Goal: Task Accomplishment & Management: Manage account settings

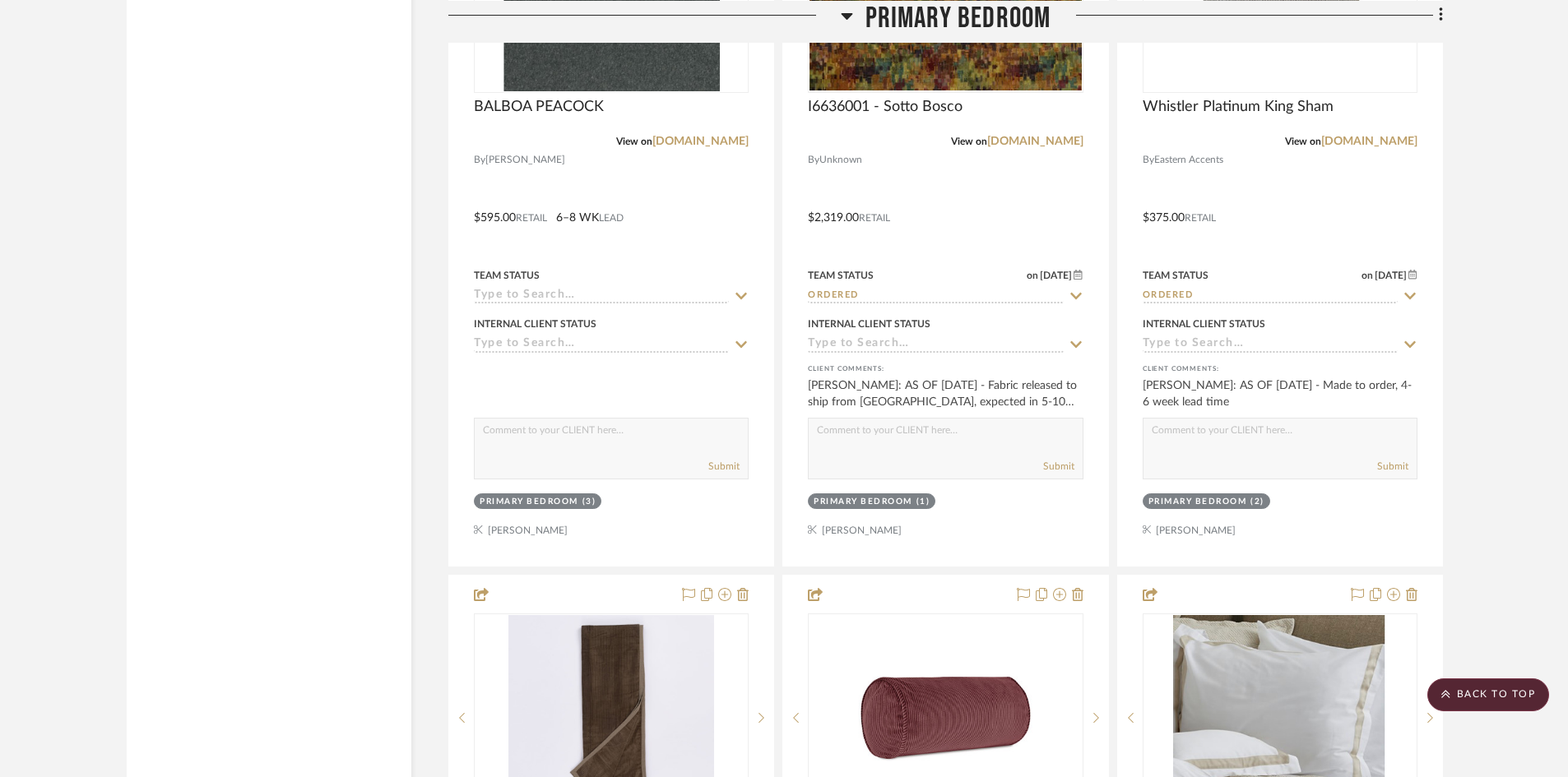
scroll to position [5593, 0]
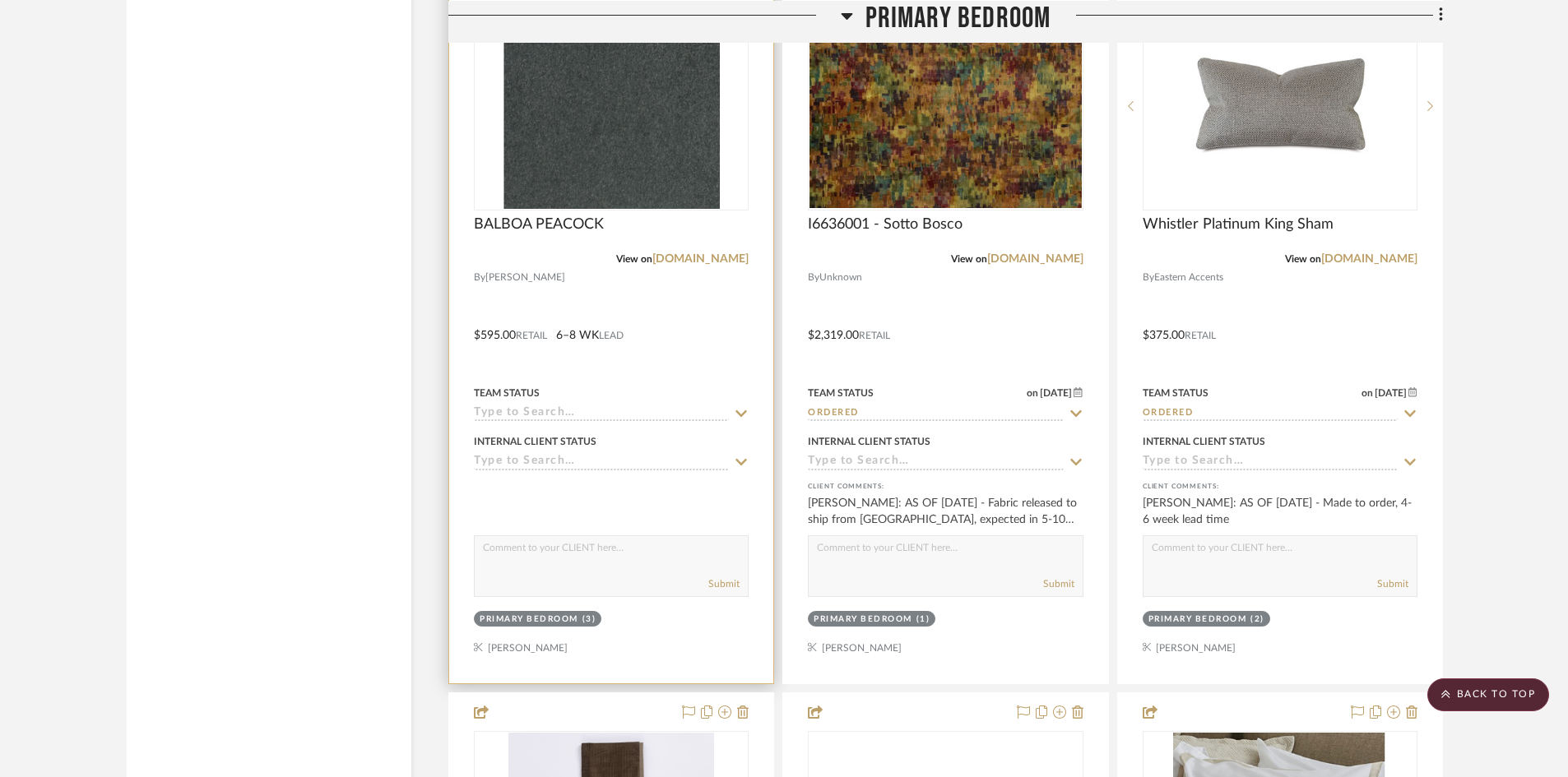
click at [742, 413] on icon at bounding box center [741, 413] width 15 height 13
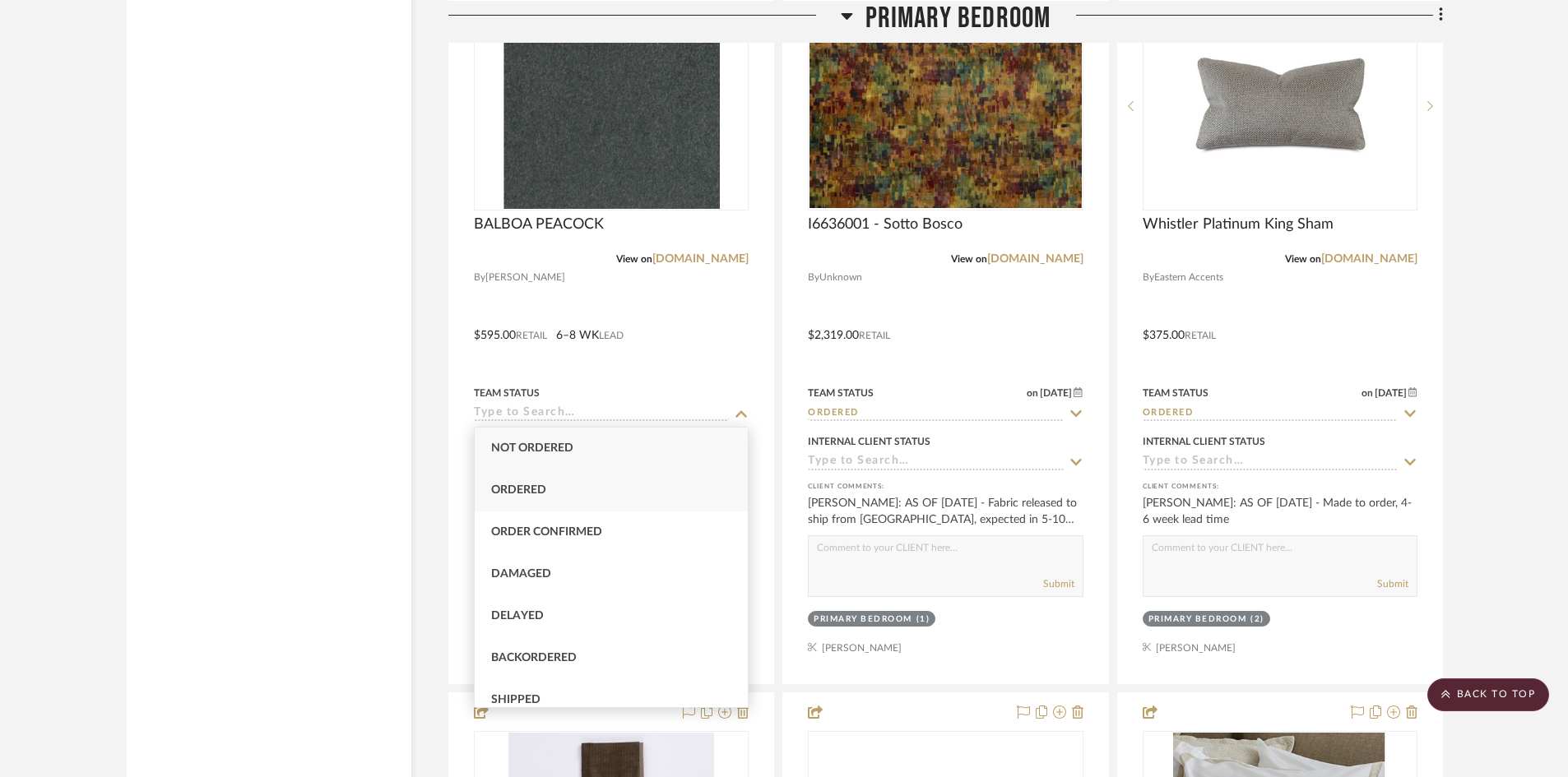
click at [545, 487] on span "Ordered" at bounding box center [519, 490] width 55 height 12
type input "[DATE]"
type input "Ordered"
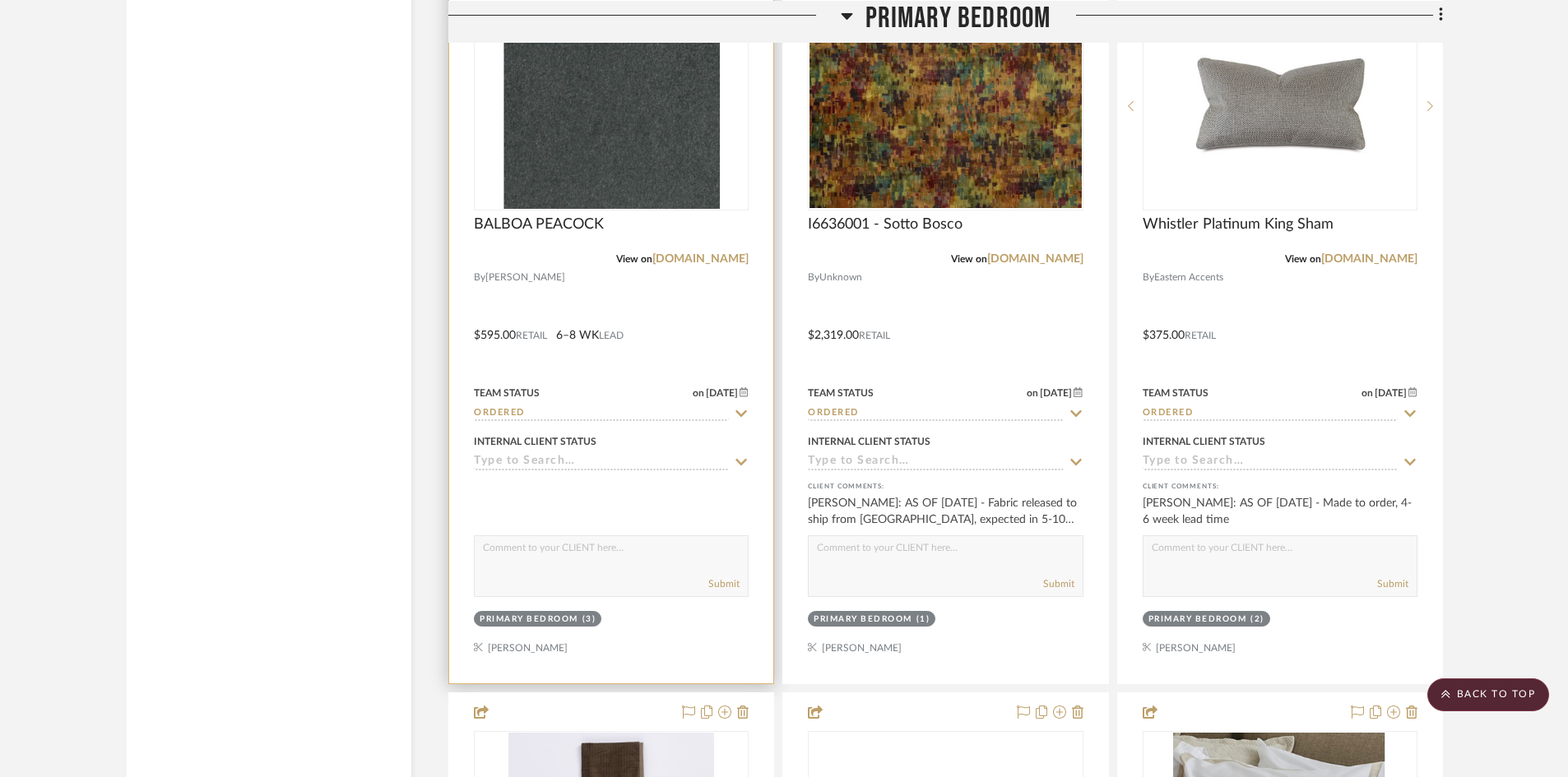
click at [536, 561] on textarea at bounding box center [611, 551] width 274 height 31
click at [574, 544] on textarea "AS OF 10/2 - Fabric estimated to be in stock next week." at bounding box center [611, 551] width 274 height 31
click at [633, 562] on textarea "AS OF 10/2 - Fabric yardage estimated to be in stock next week." at bounding box center [611, 551] width 274 height 31
type textarea "AS OF 10/2 - Fabric yardage estimated to be in stock next week."
click at [722, 584] on button "Submit" at bounding box center [723, 583] width 31 height 15
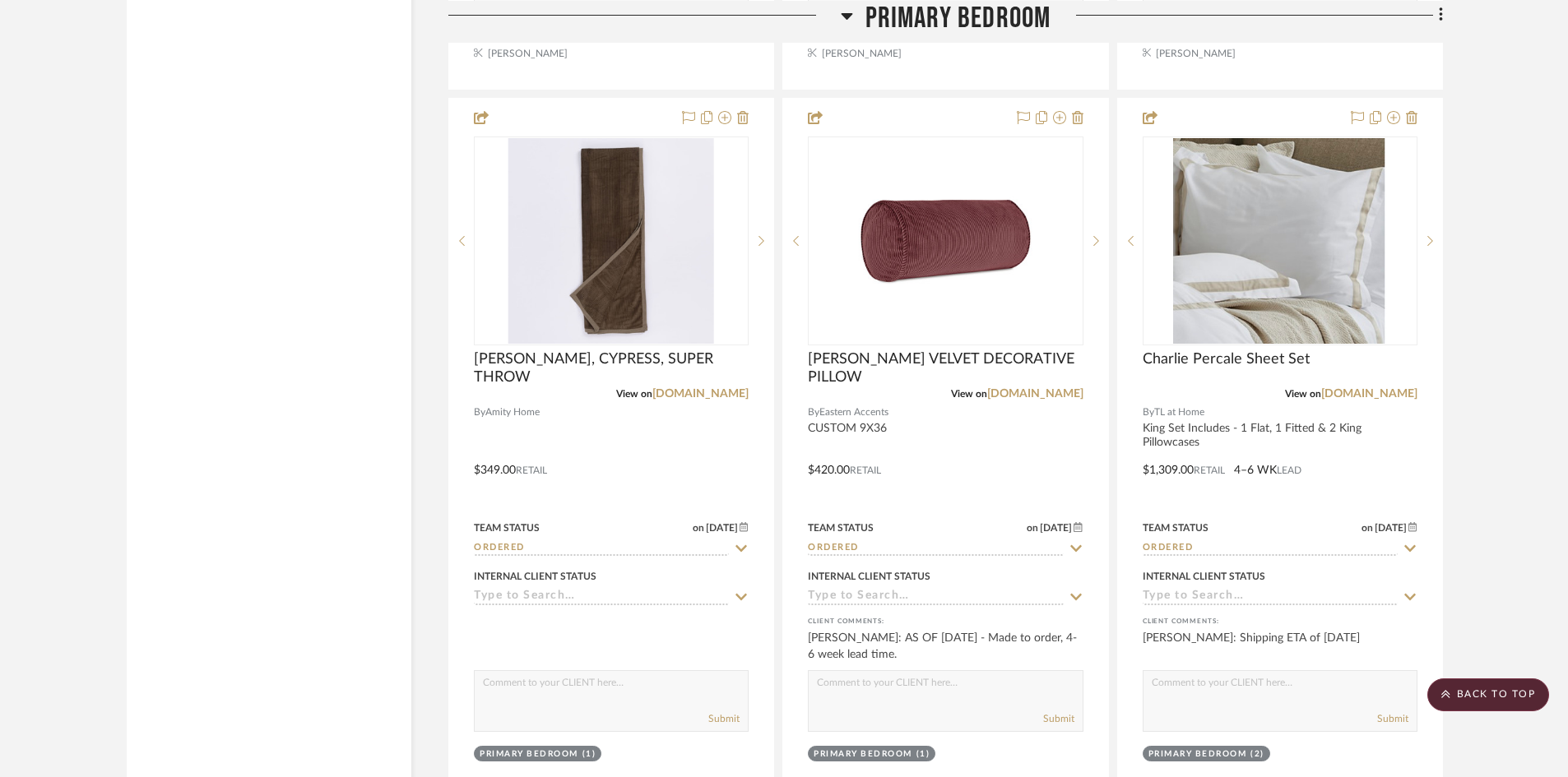
scroll to position [6333, 0]
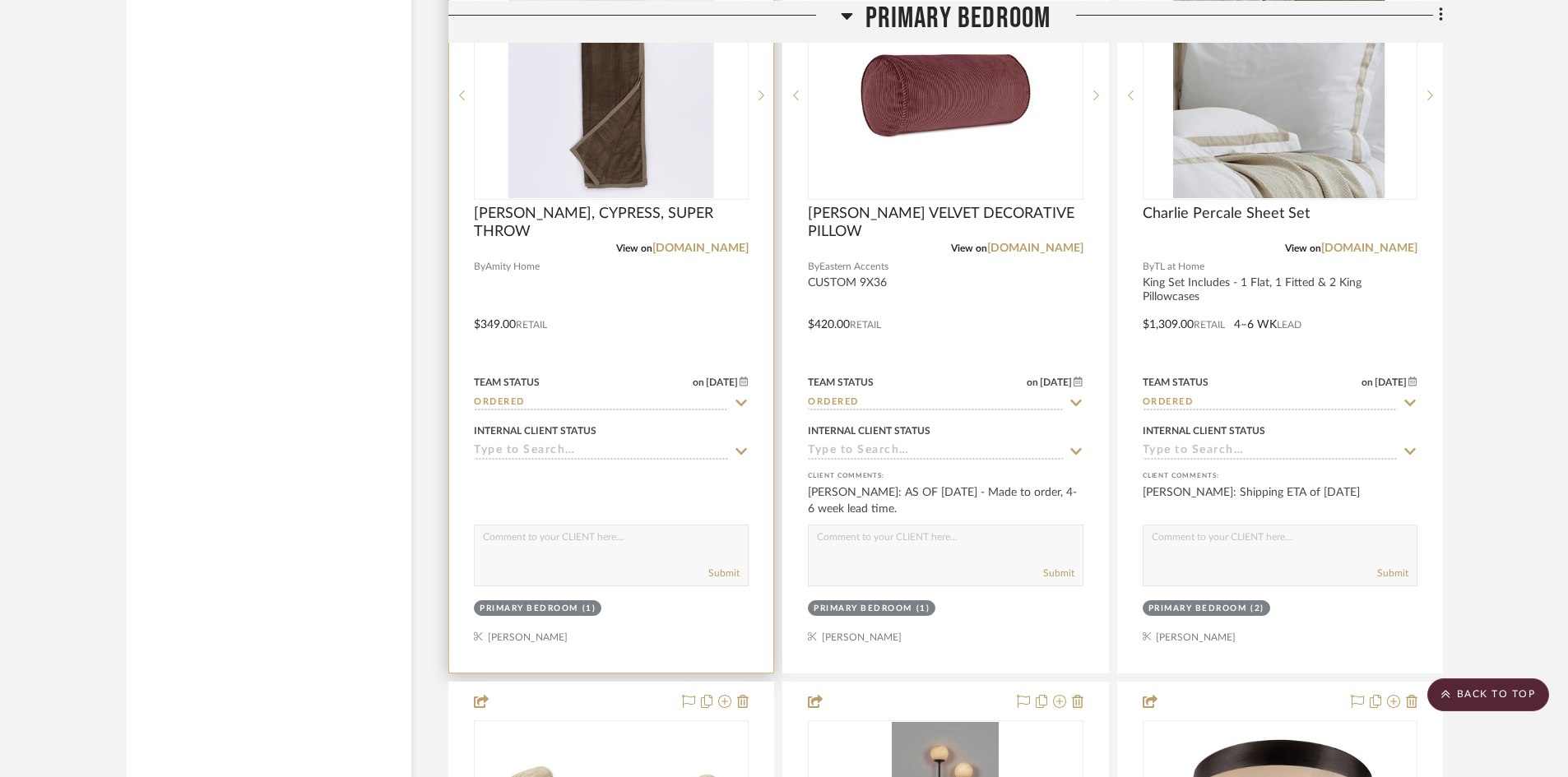
click at [540, 549] on textarea at bounding box center [611, 541] width 274 height 31
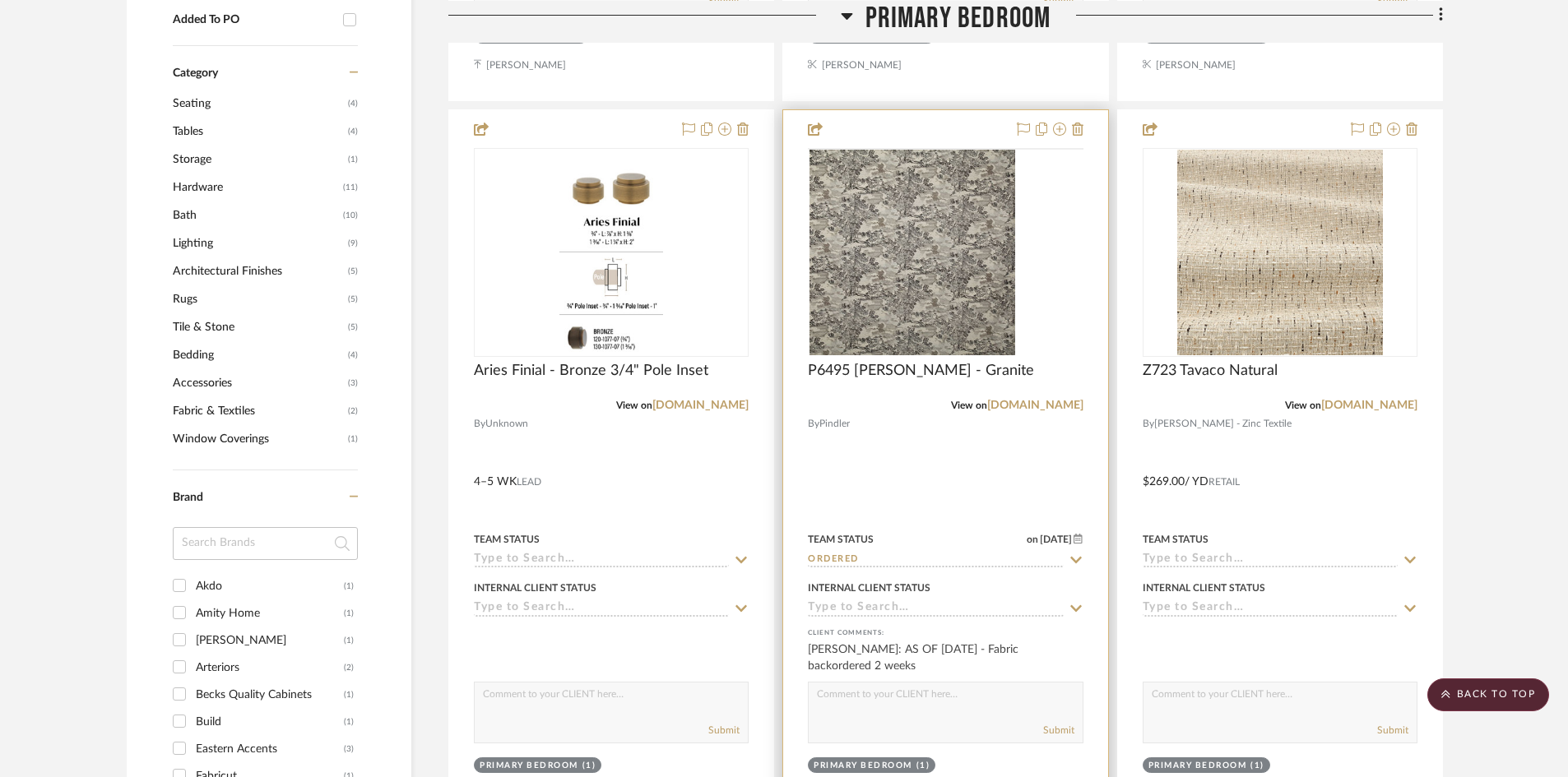
scroll to position [1233, 0]
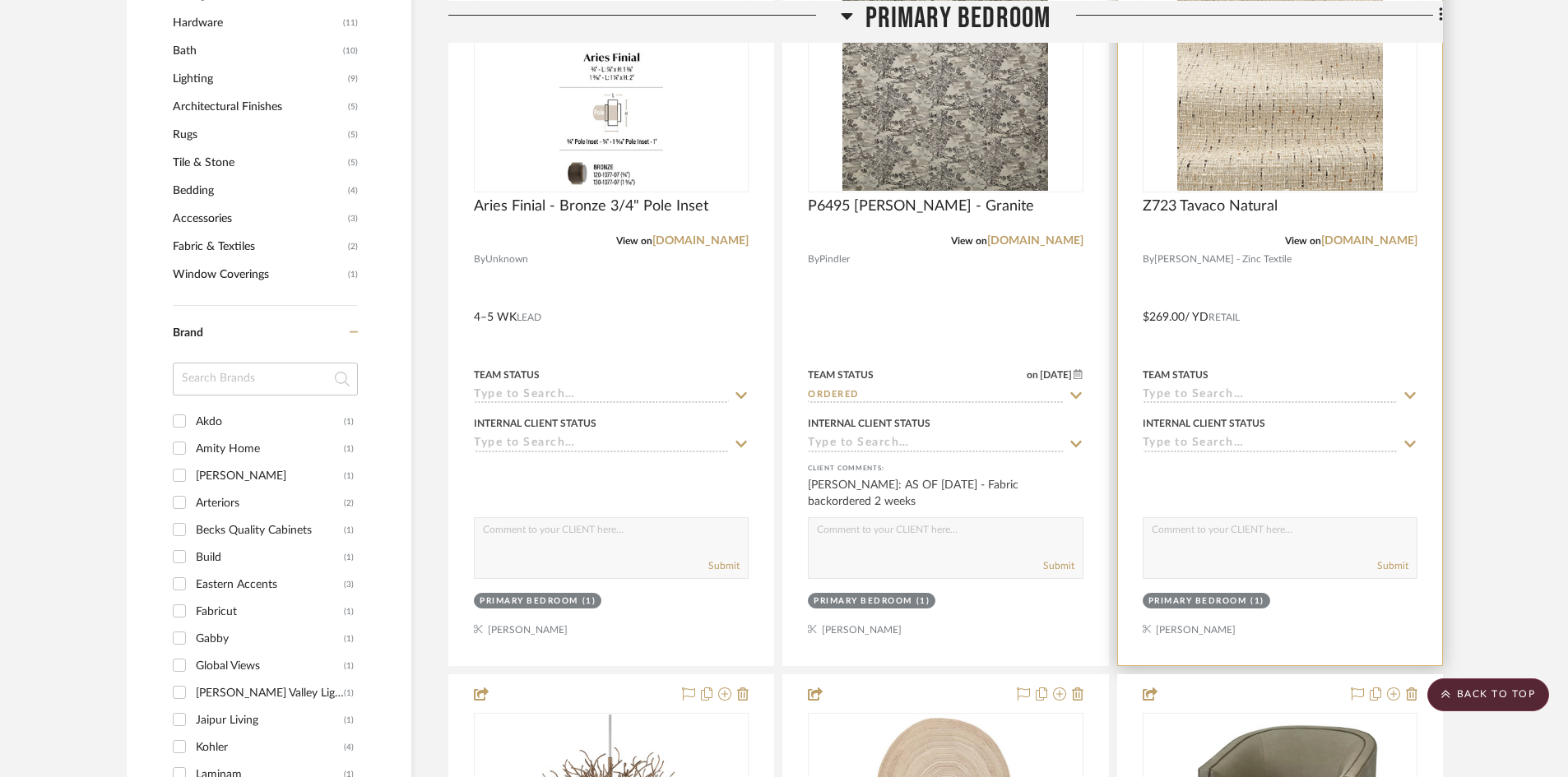
click at [1407, 394] on icon at bounding box center [1410, 395] width 12 height 6
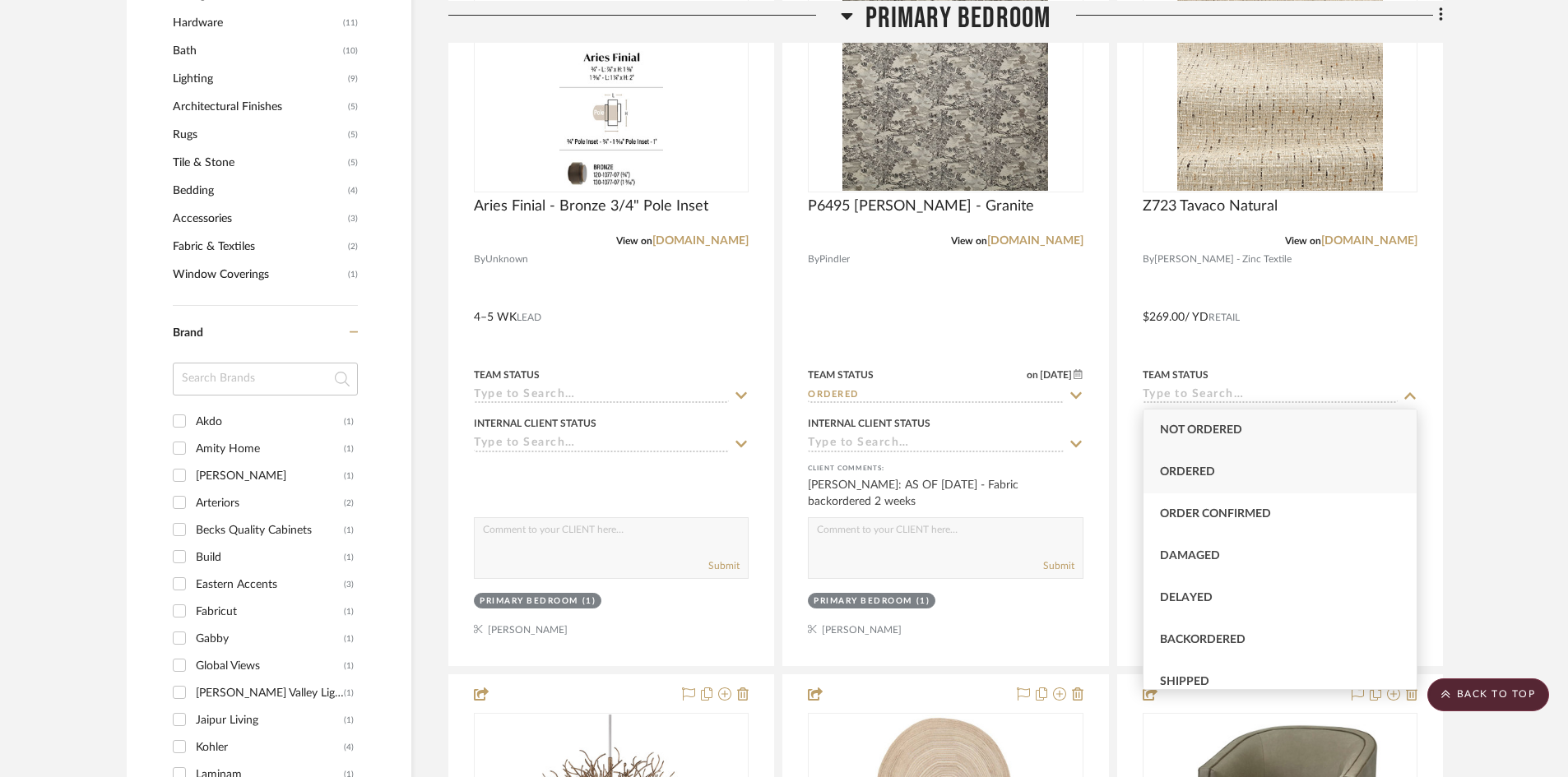
click at [1201, 474] on span "Ordered" at bounding box center [1188, 472] width 55 height 12
type input "[DATE]"
type input "Ordered"
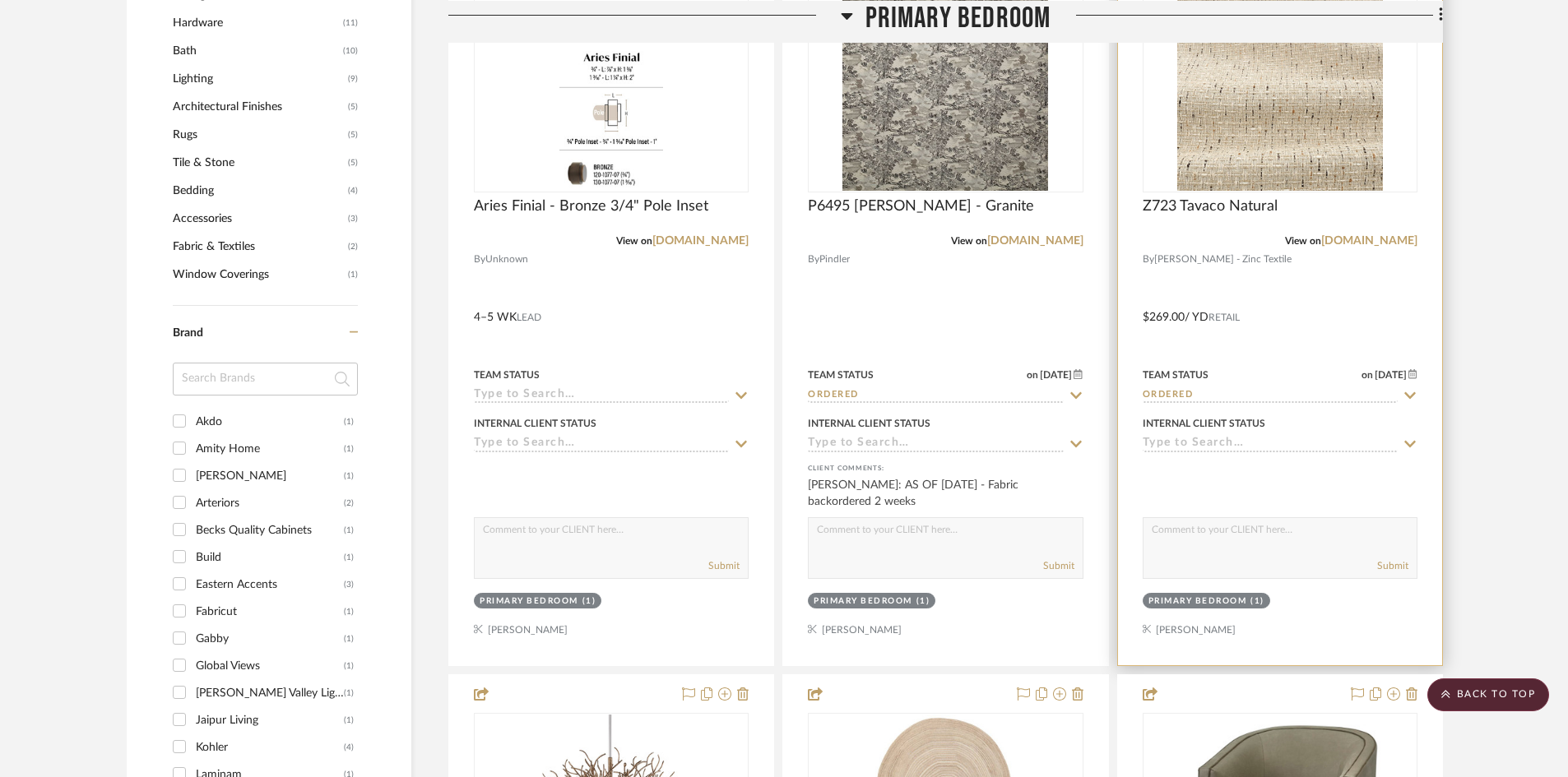
click at [1213, 535] on textarea at bounding box center [1280, 534] width 274 height 31
click at [1352, 241] on link "[DOMAIN_NAME]" at bounding box center [1370, 241] width 96 height 12
click at [1241, 533] on textarea at bounding box center [1280, 534] width 274 height 31
type textarea "AS OF 10/2 - In Stock"
click at [1390, 561] on button "Submit" at bounding box center [1393, 566] width 31 height 15
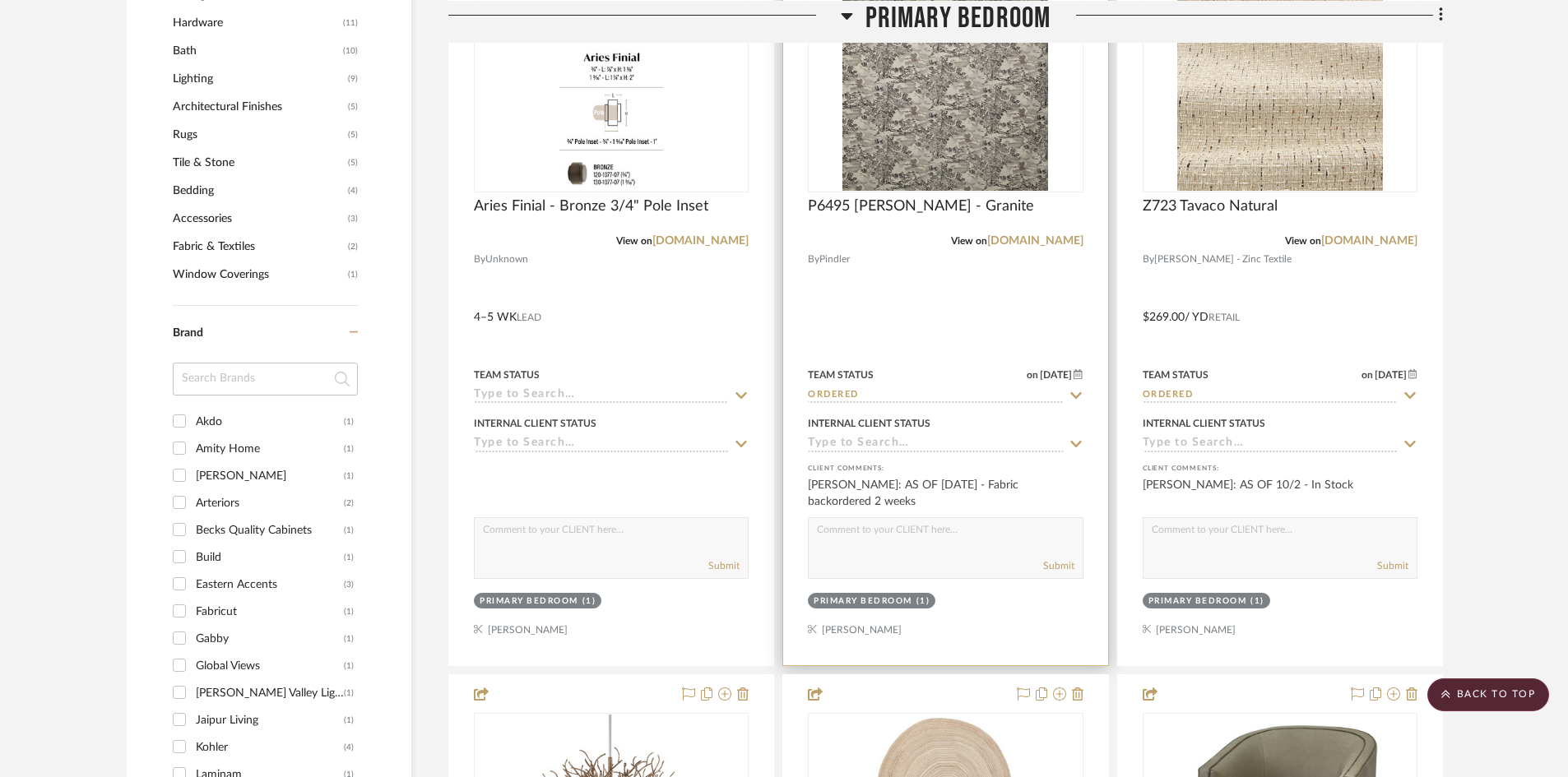
click at [950, 541] on textarea at bounding box center [945, 534] width 274 height 31
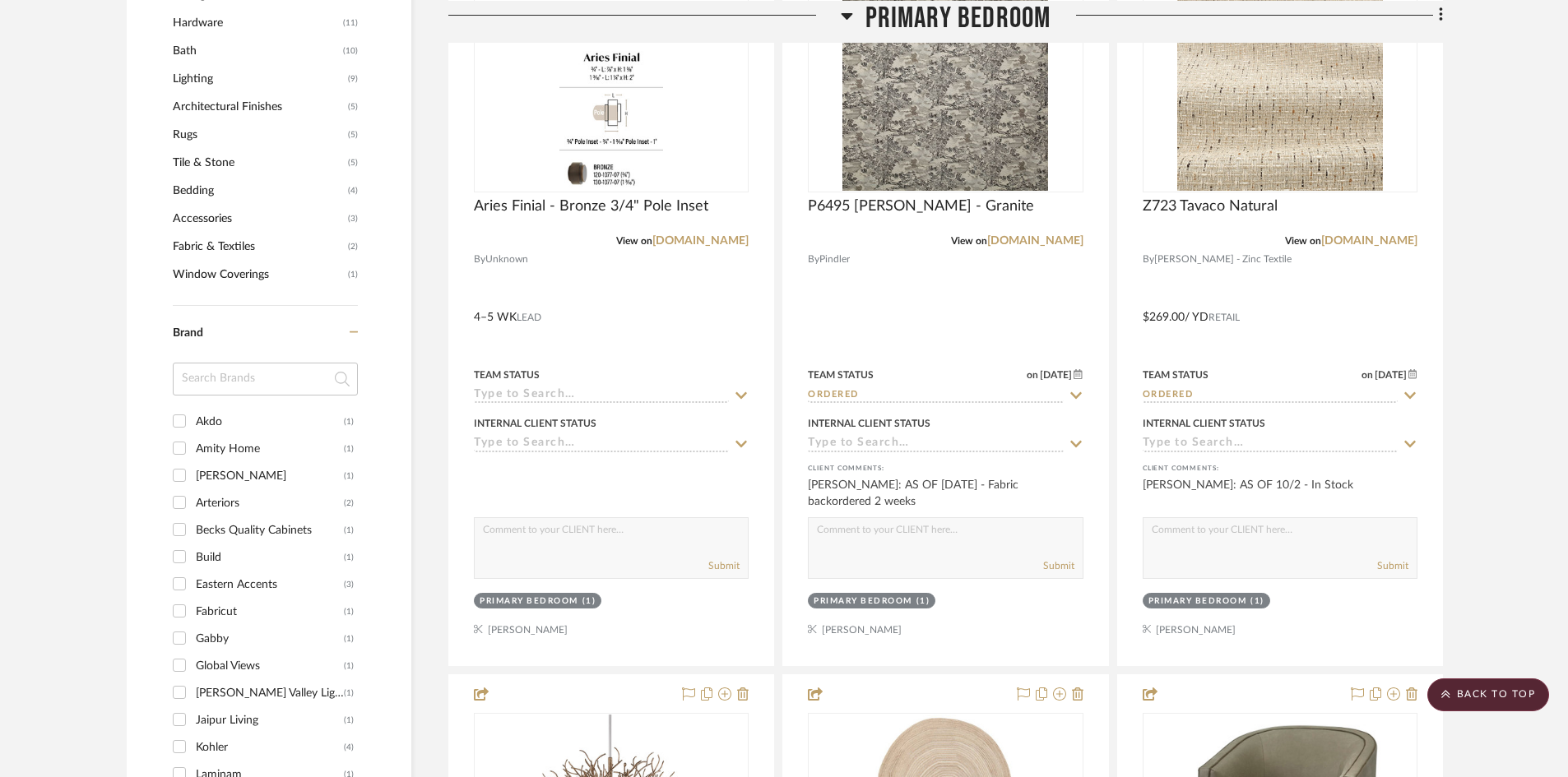
type textarea "S"
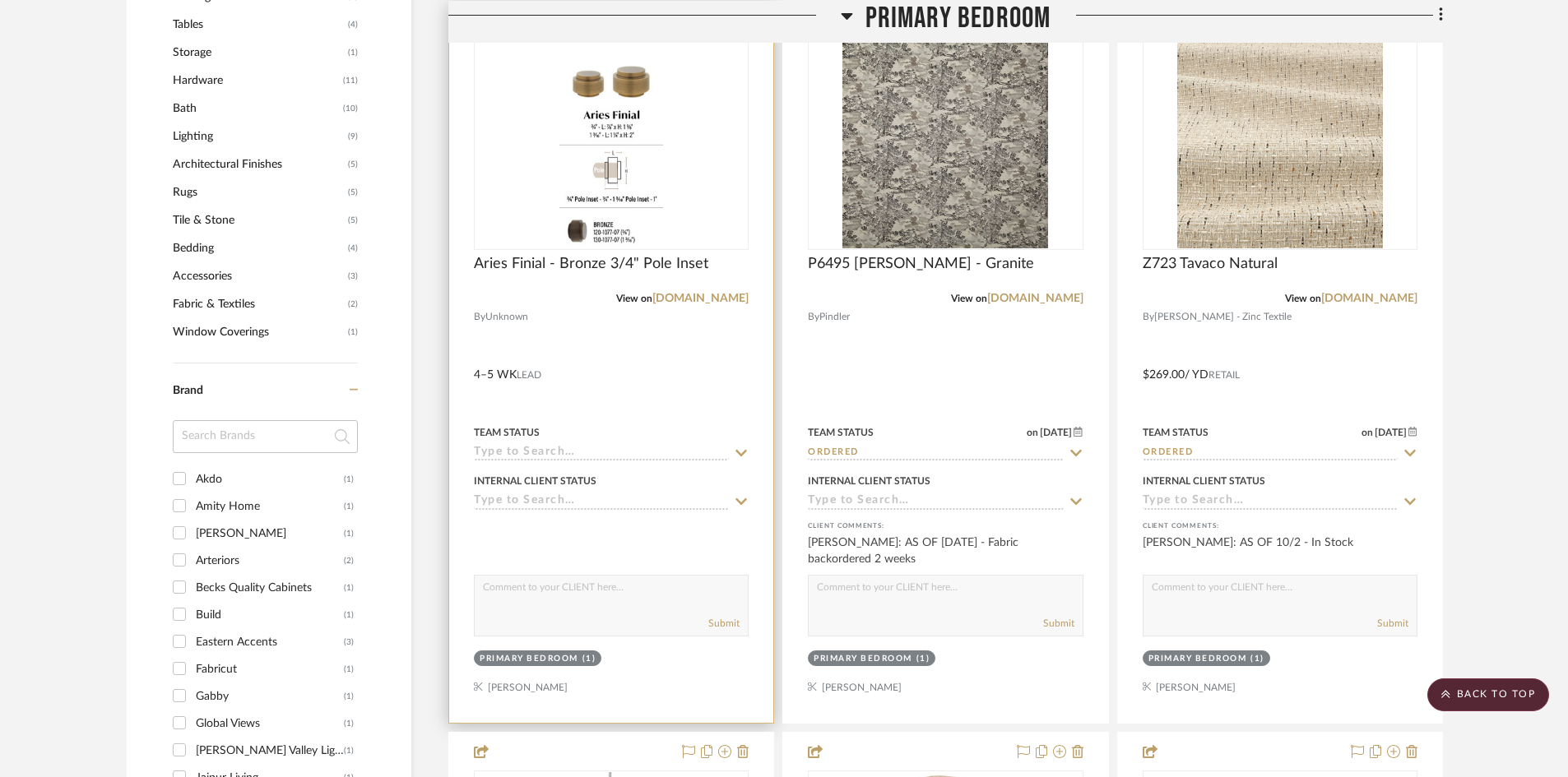
scroll to position [1152, 0]
